Goal: Information Seeking & Learning: Find specific fact

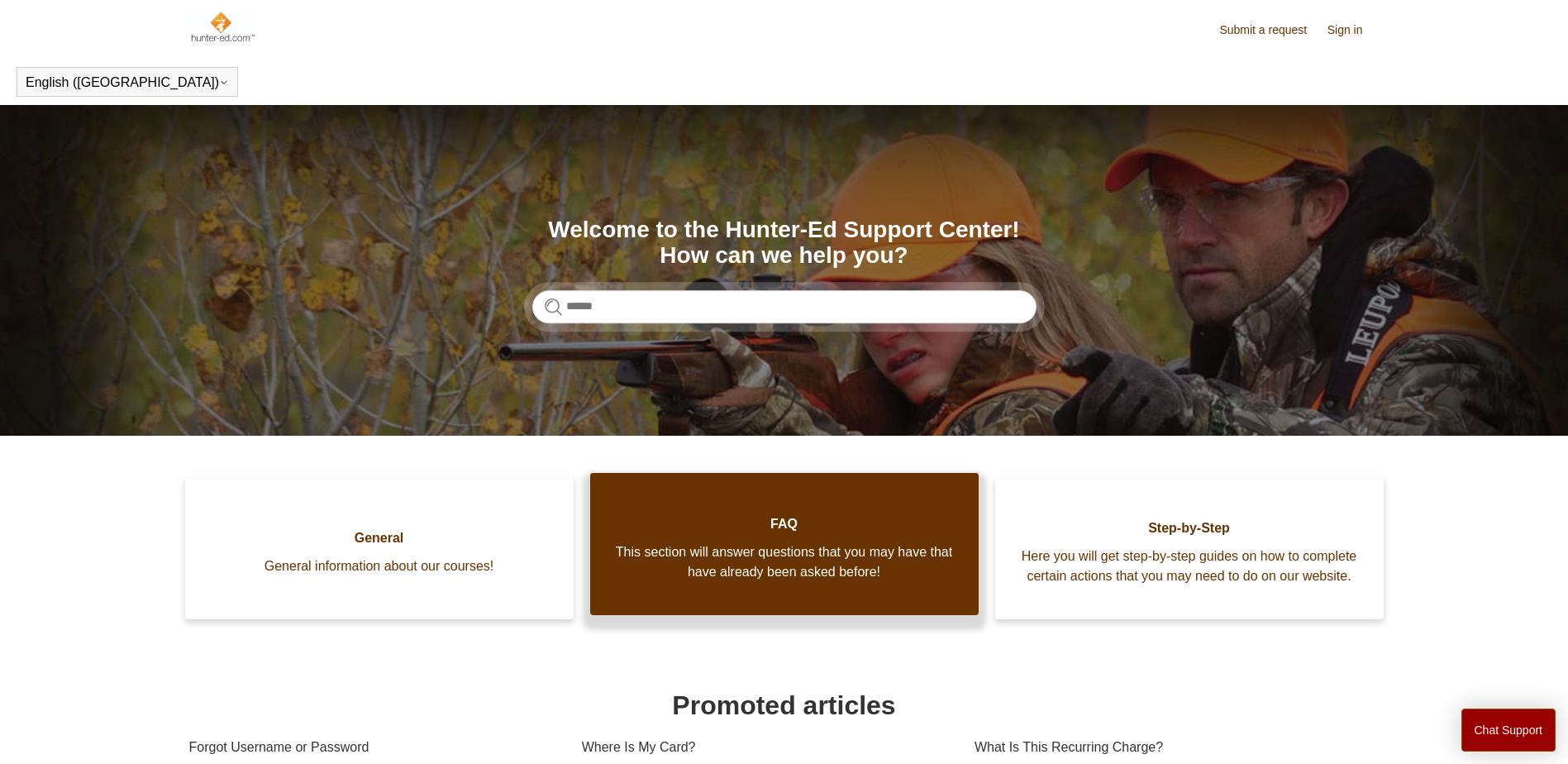
click at [741, 583] on span "This section will answer questions that you may have that have already been ask…" at bounding box center [784, 563] width 339 height 40
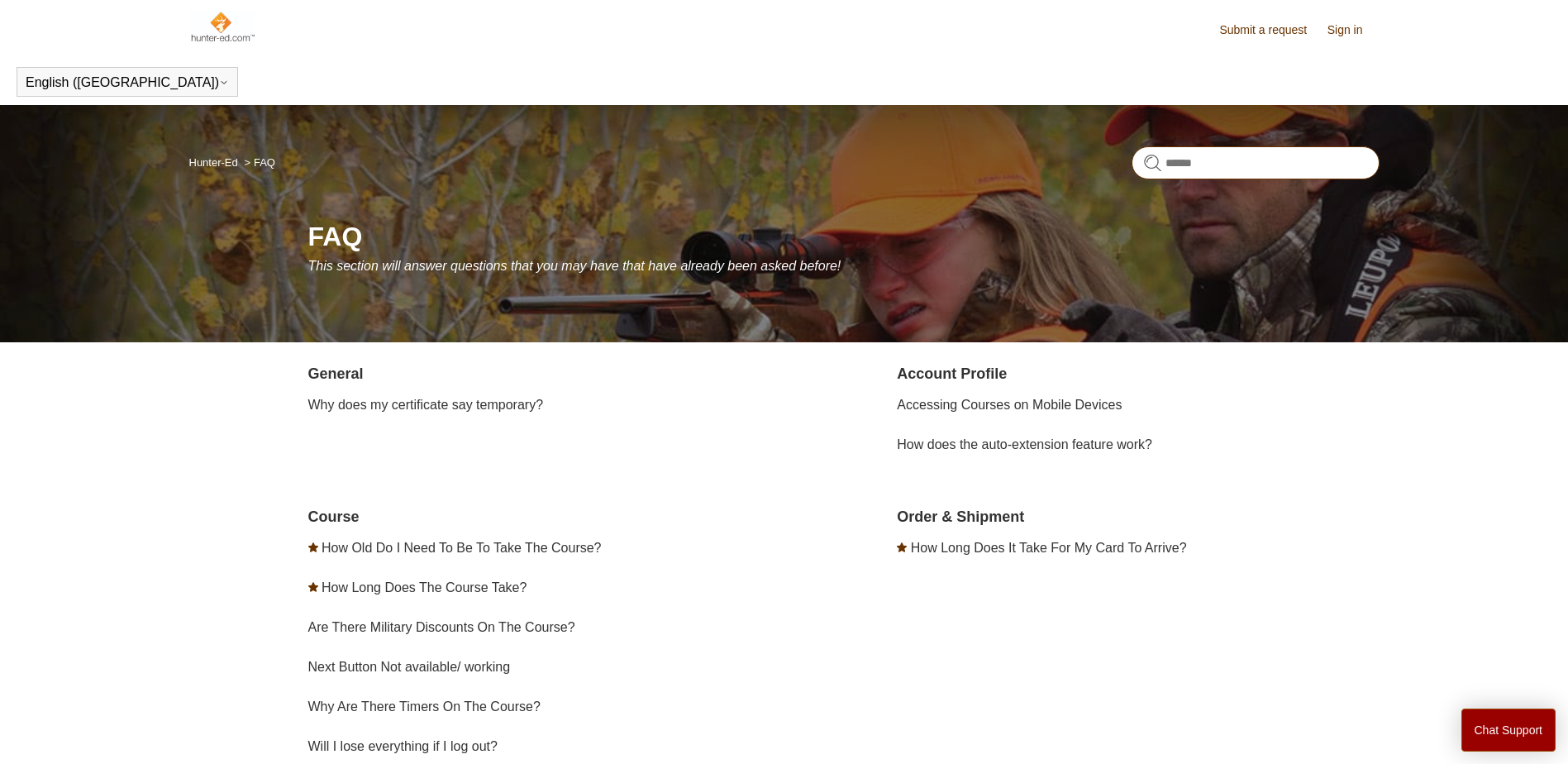
click at [1267, 168] on input "Search" at bounding box center [1255, 163] width 248 height 33
type input "**********"
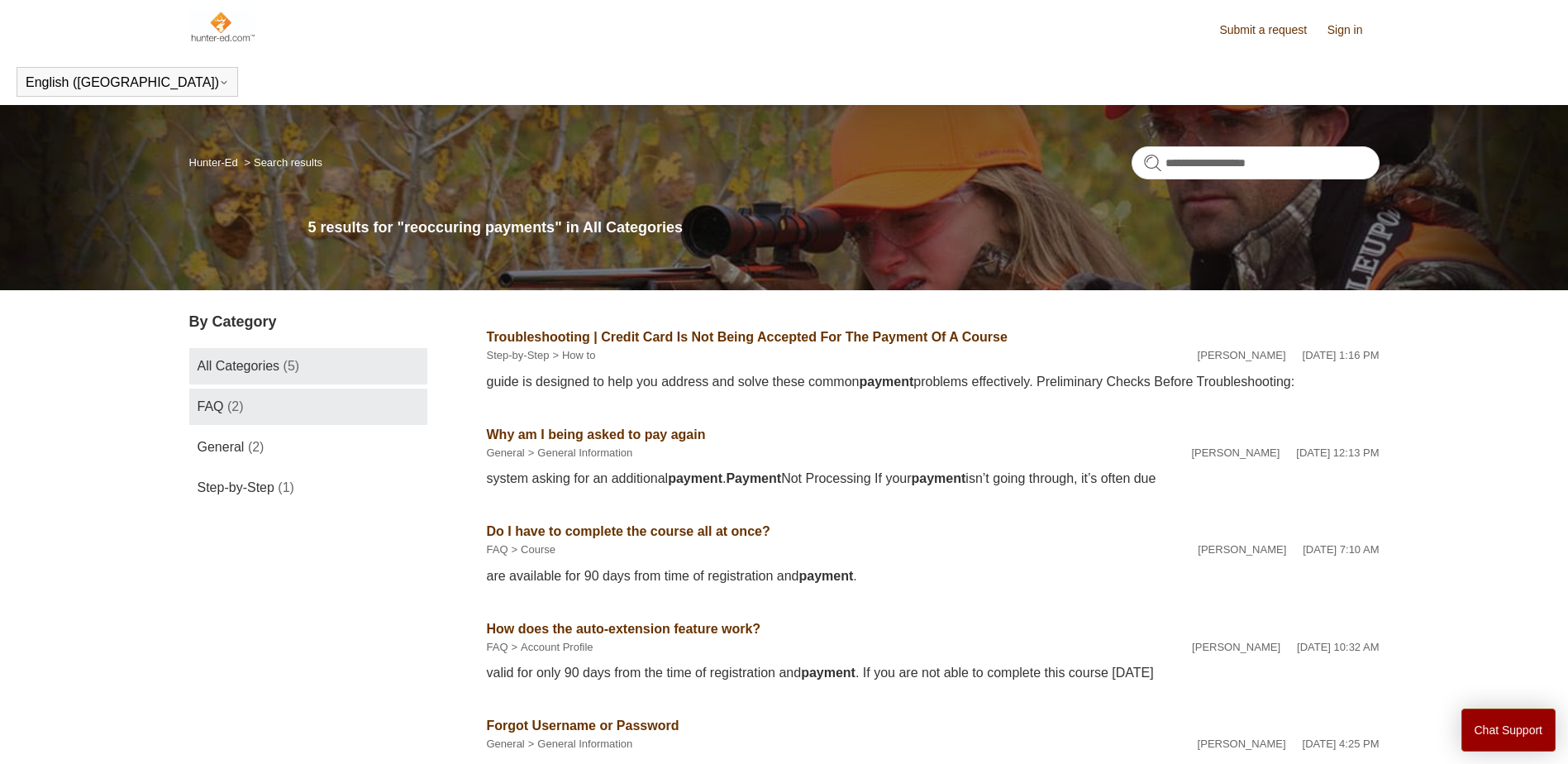
click at [230, 417] on link "FAQ (2)" at bounding box center [308, 407] width 238 height 36
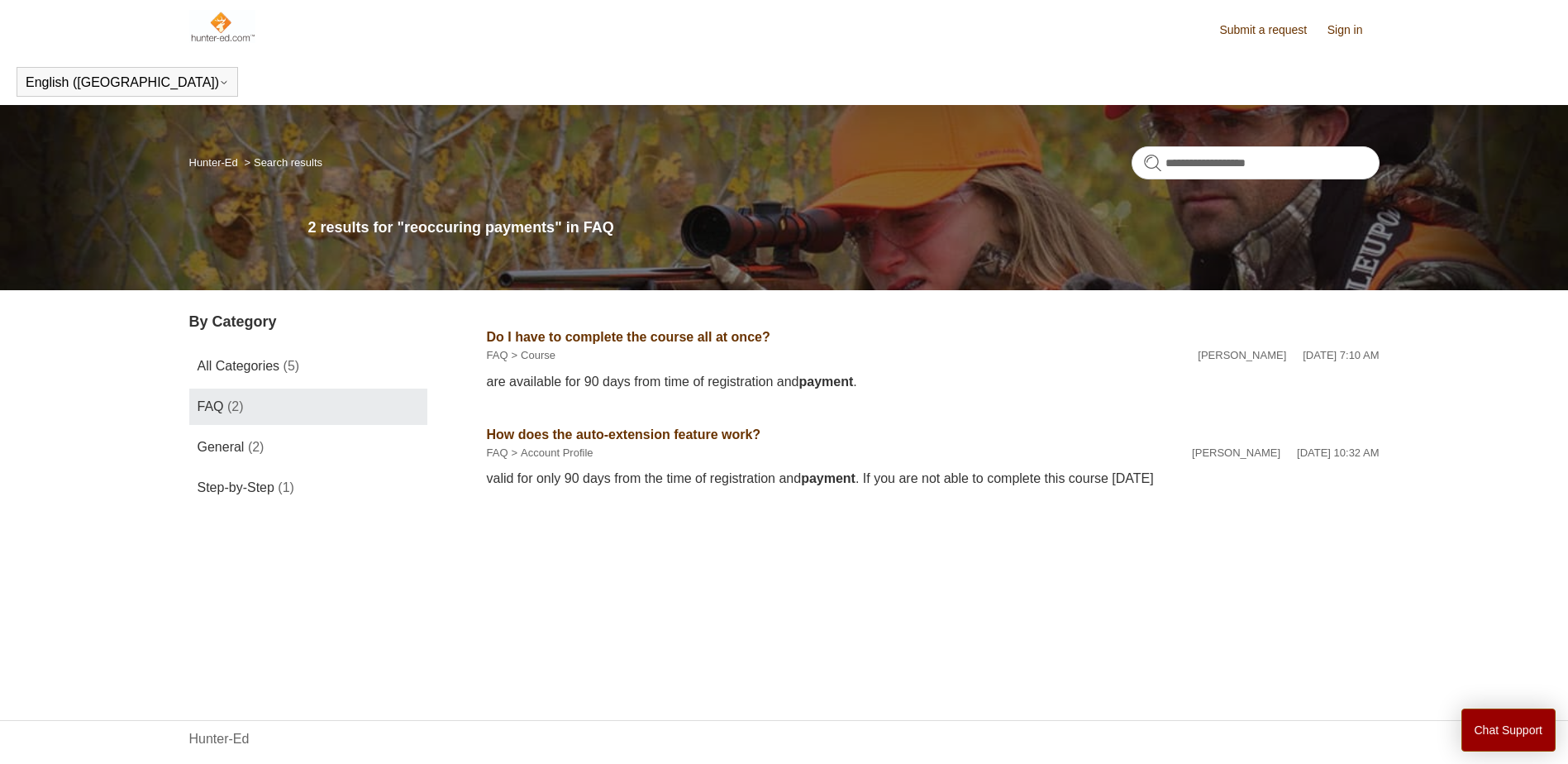
click at [586, 438] on link "How does the auto-extension feature work?" at bounding box center [624, 434] width 274 height 14
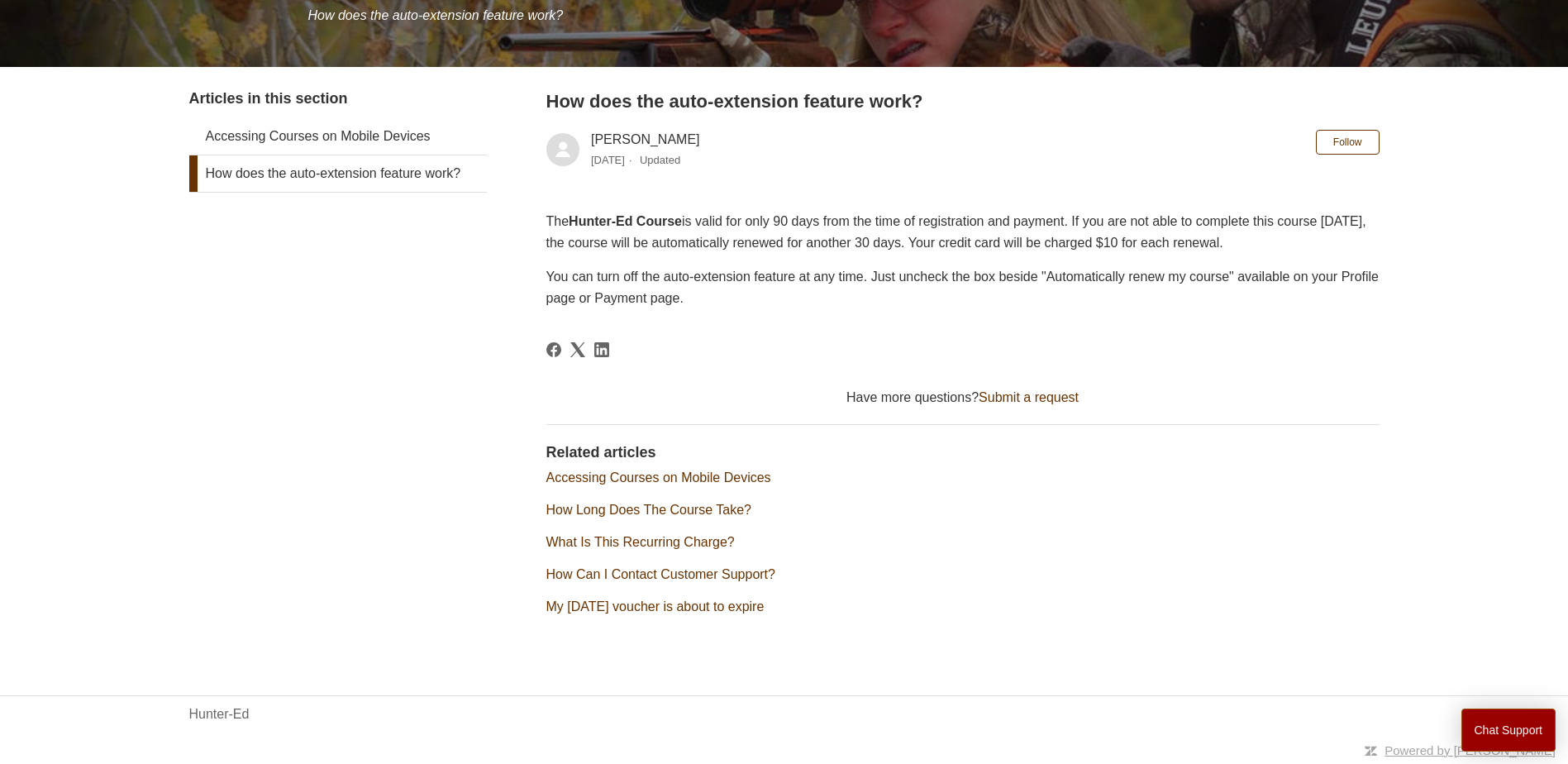
scroll to position [254, 0]
click at [649, 537] on link "What Is This Recurring Charge?" at bounding box center [641, 542] width 189 height 14
